Goal: Transaction & Acquisition: Purchase product/service

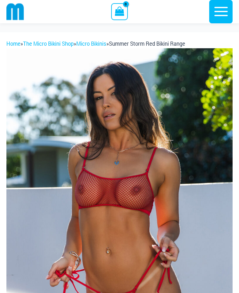
scroll to position [88, 0]
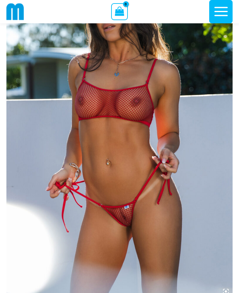
click at [135, 126] on img at bounding box center [119, 129] width 226 height 339
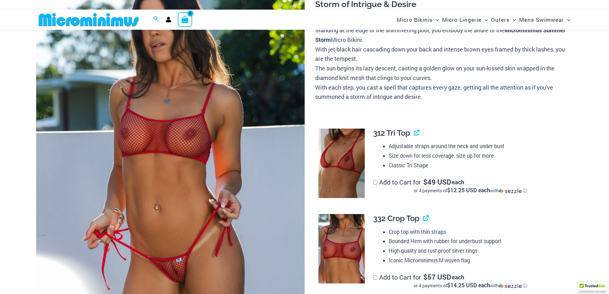
scroll to position [90, 0]
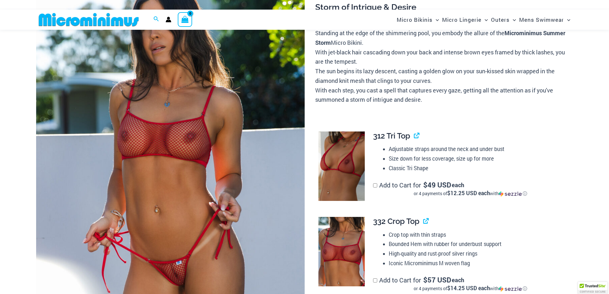
click at [238, 170] on img at bounding box center [342, 166] width 46 height 70
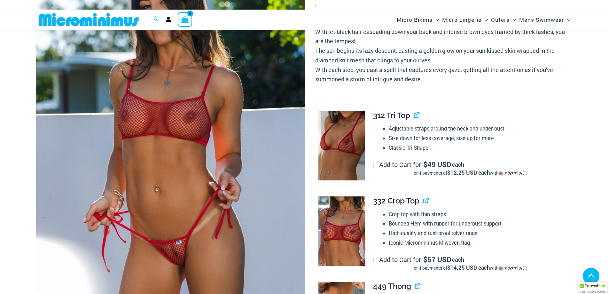
scroll to position [186, 0]
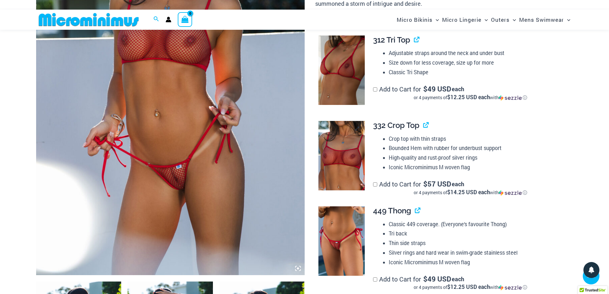
click at [238, 171] on img at bounding box center [342, 155] width 46 height 69
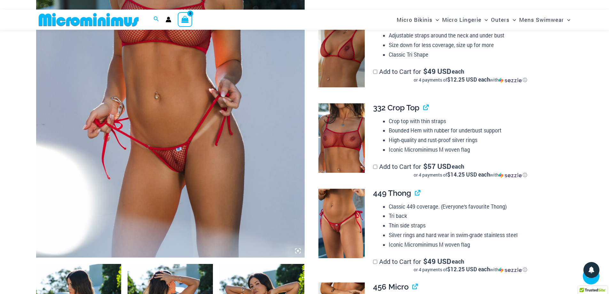
scroll to position [218, 0]
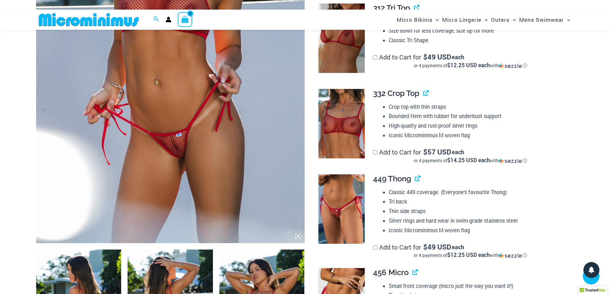
click at [177, 160] on img at bounding box center [170, 41] width 269 height 403
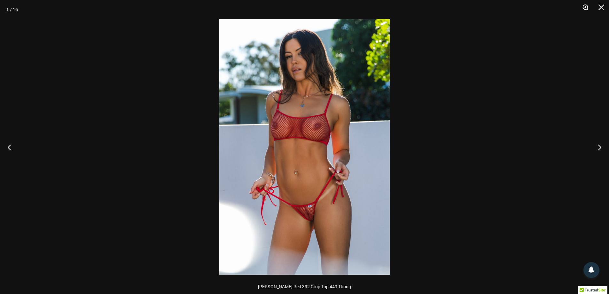
click at [238, 9] on button "Zoom" at bounding box center [584, 9] width 16 height 19
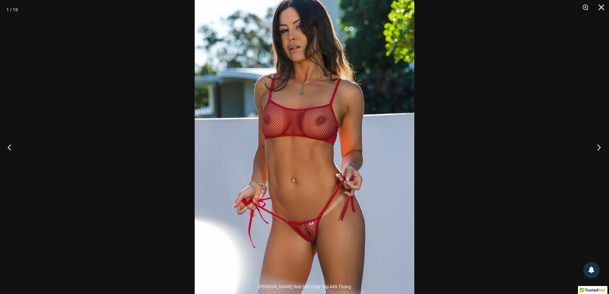
click at [238, 149] on button "Next" at bounding box center [598, 147] width 24 height 32
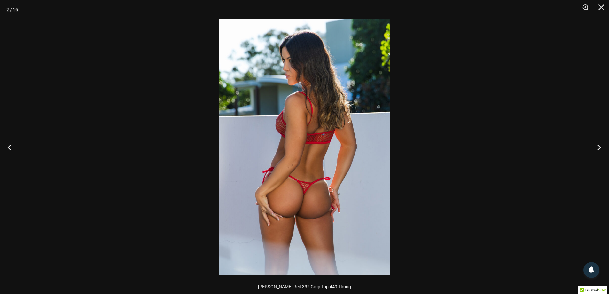
click at [238, 149] on button "Next" at bounding box center [598, 147] width 24 height 32
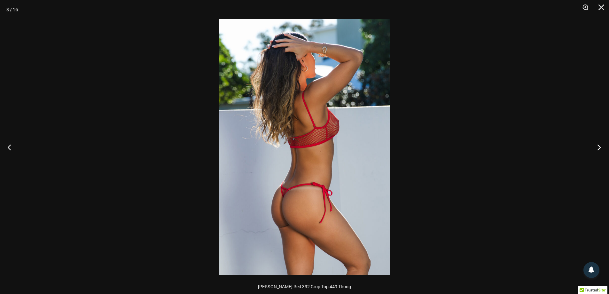
click at [238, 149] on button "Next" at bounding box center [598, 147] width 24 height 32
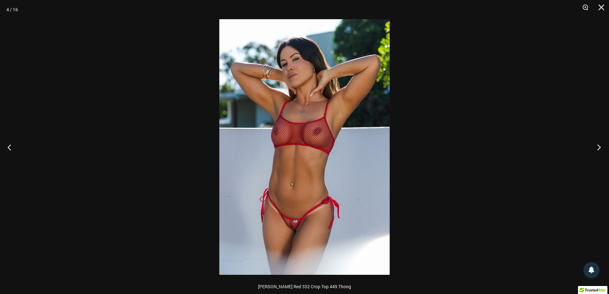
click at [238, 149] on button "Next" at bounding box center [598, 147] width 24 height 32
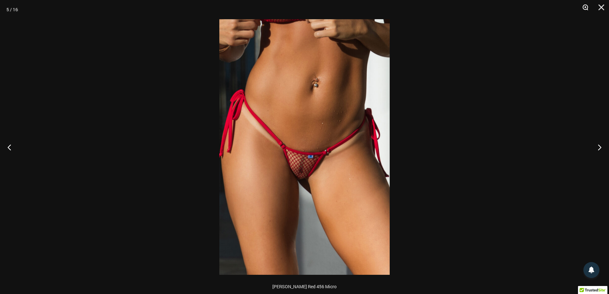
click at [238, 8] on button "Zoom" at bounding box center [584, 9] width 16 height 19
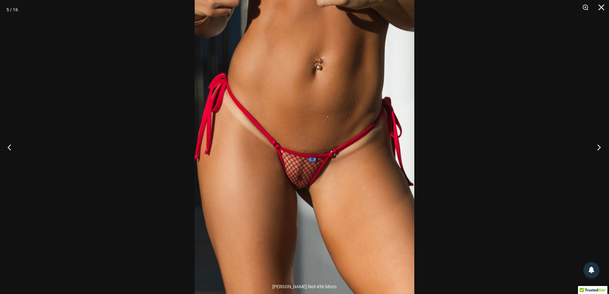
click at [238, 150] on button "Next" at bounding box center [598, 147] width 24 height 32
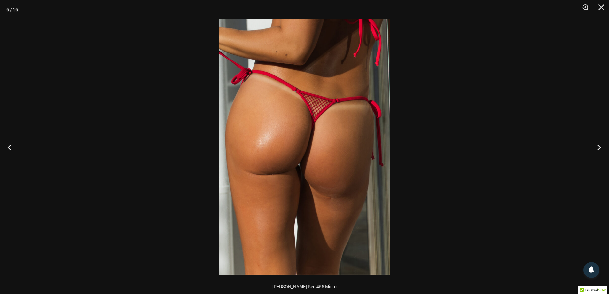
click at [238, 150] on button "Next" at bounding box center [598, 147] width 24 height 32
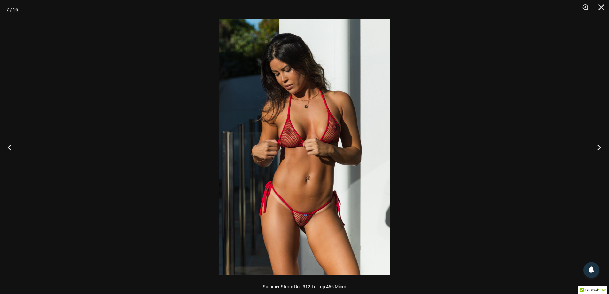
click at [238, 150] on button "Next" at bounding box center [598, 147] width 24 height 32
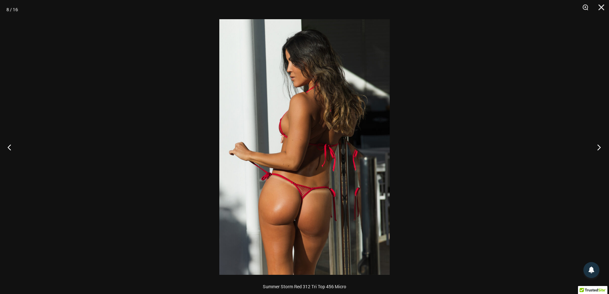
click at [238, 150] on button "Next" at bounding box center [598, 147] width 24 height 32
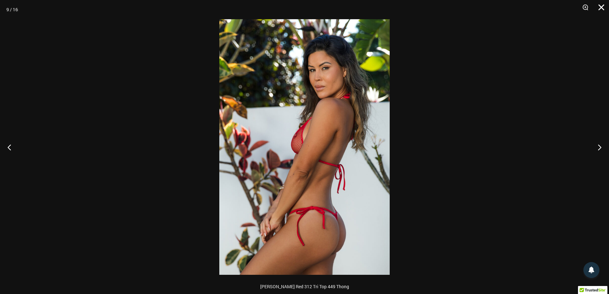
click at [238, 7] on button "Close" at bounding box center [600, 9] width 16 height 19
